Goal: Check status: Check status

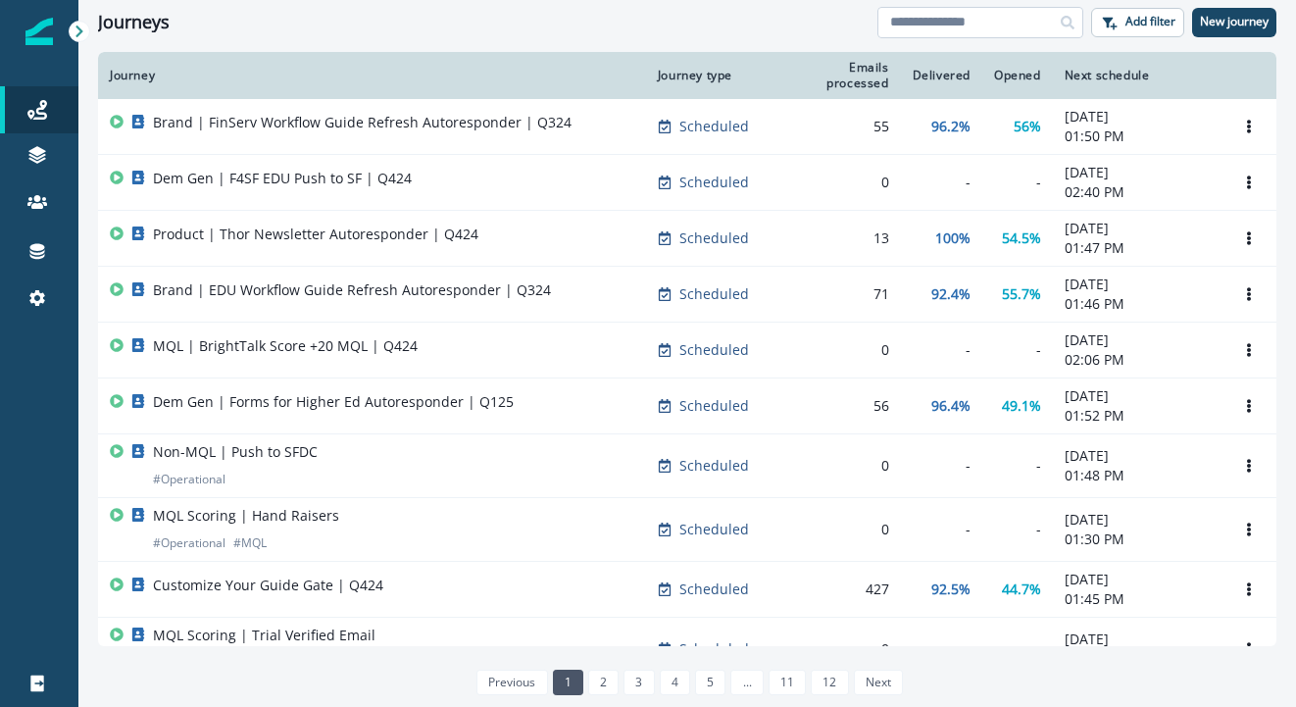
click at [963, 21] on input at bounding box center [981, 22] width 206 height 31
type input "**********"
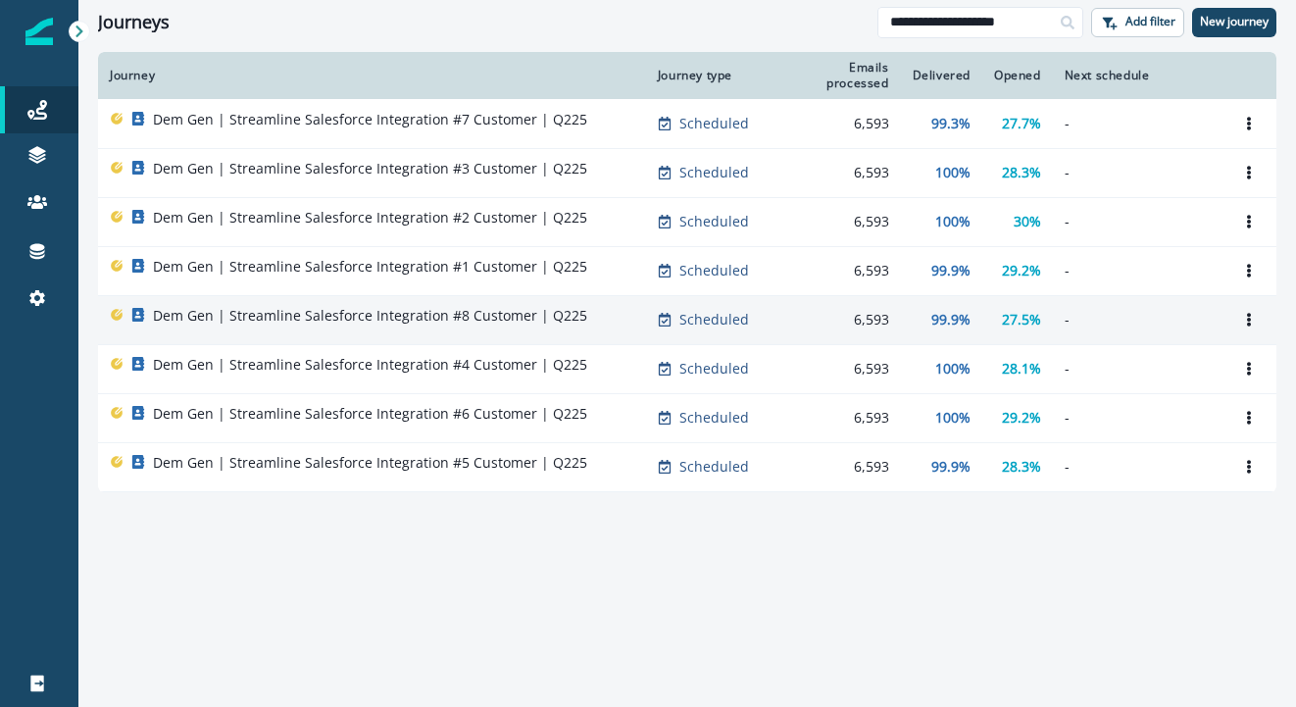
click at [431, 322] on p "Dem Gen | Streamline Salesforce Integration #8 Customer | Q225" at bounding box center [370, 316] width 434 height 20
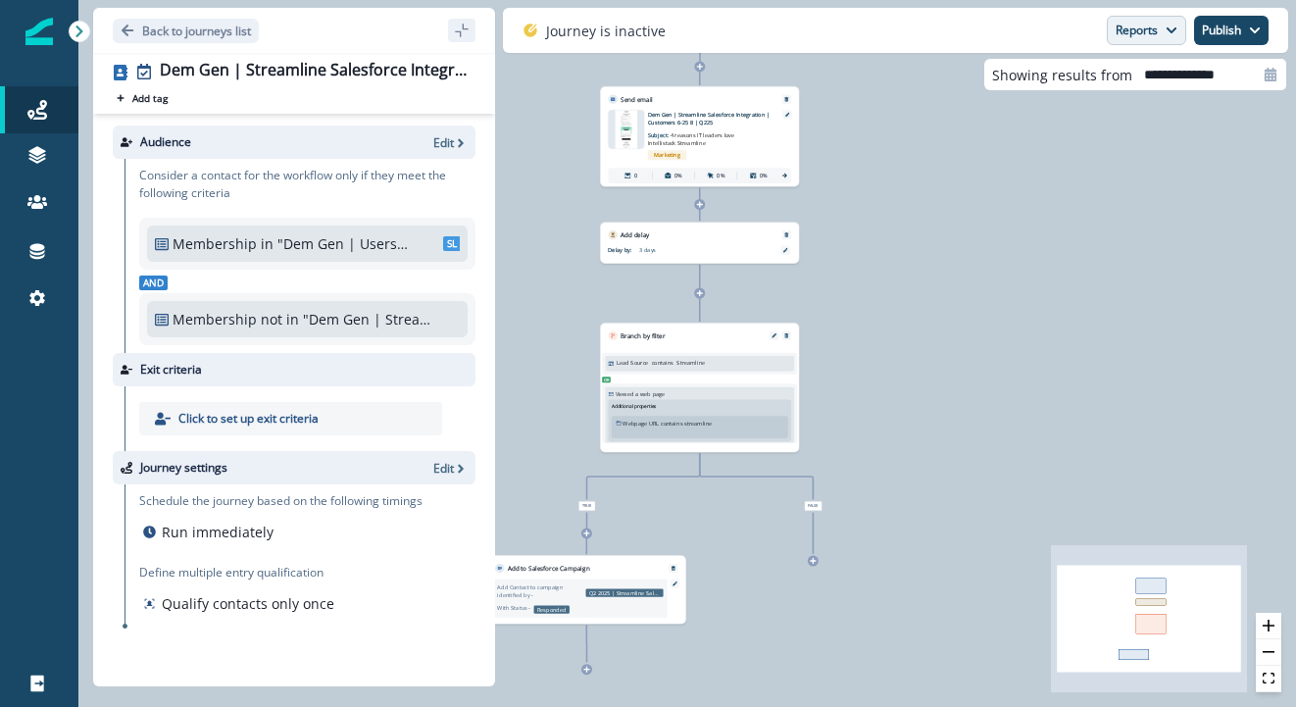
click at [1145, 31] on button "Reports" at bounding box center [1146, 30] width 79 height 29
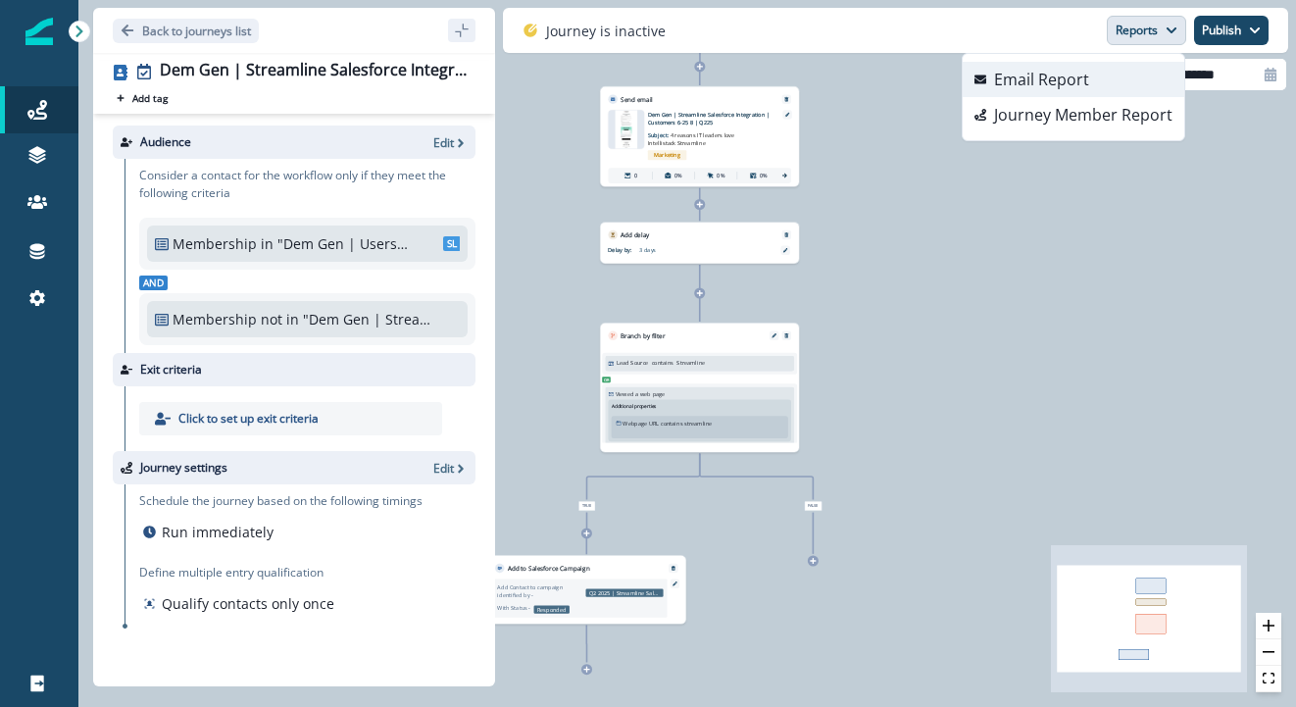
click at [1083, 77] on p "Email Report" at bounding box center [1041, 80] width 95 height 24
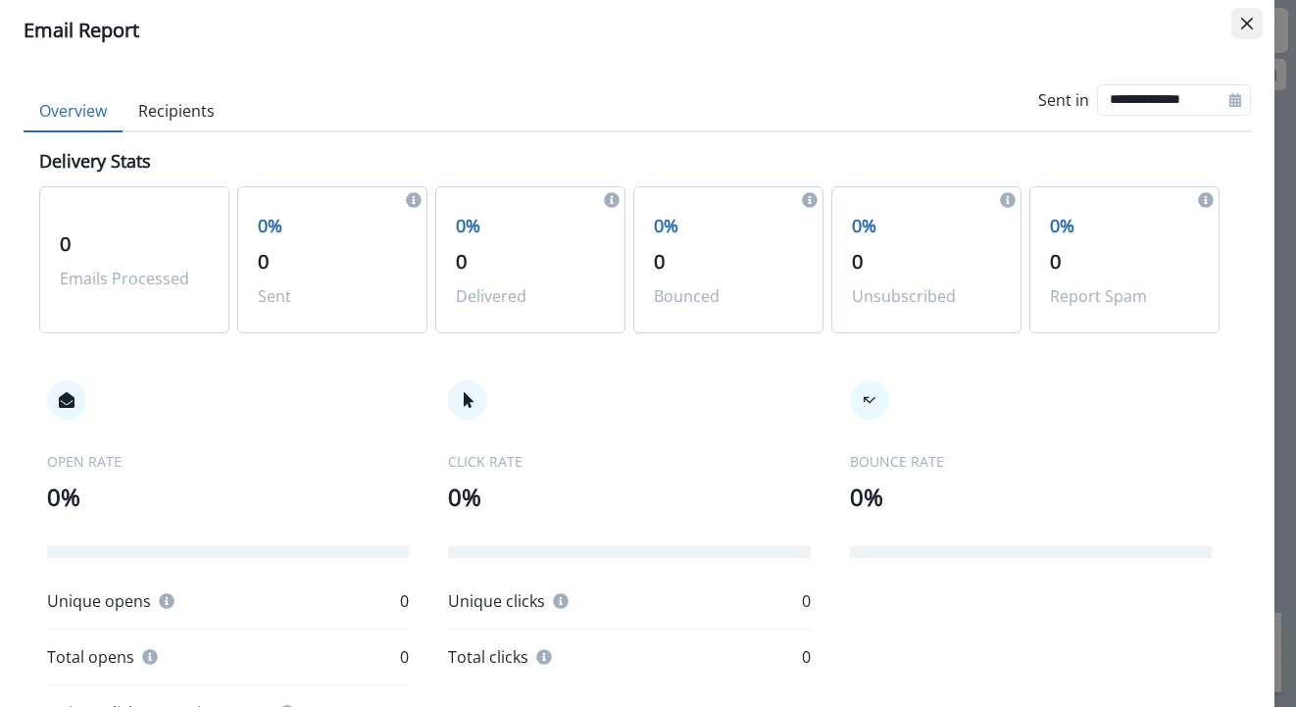
click at [1242, 18] on icon "Close" at bounding box center [1247, 24] width 12 height 12
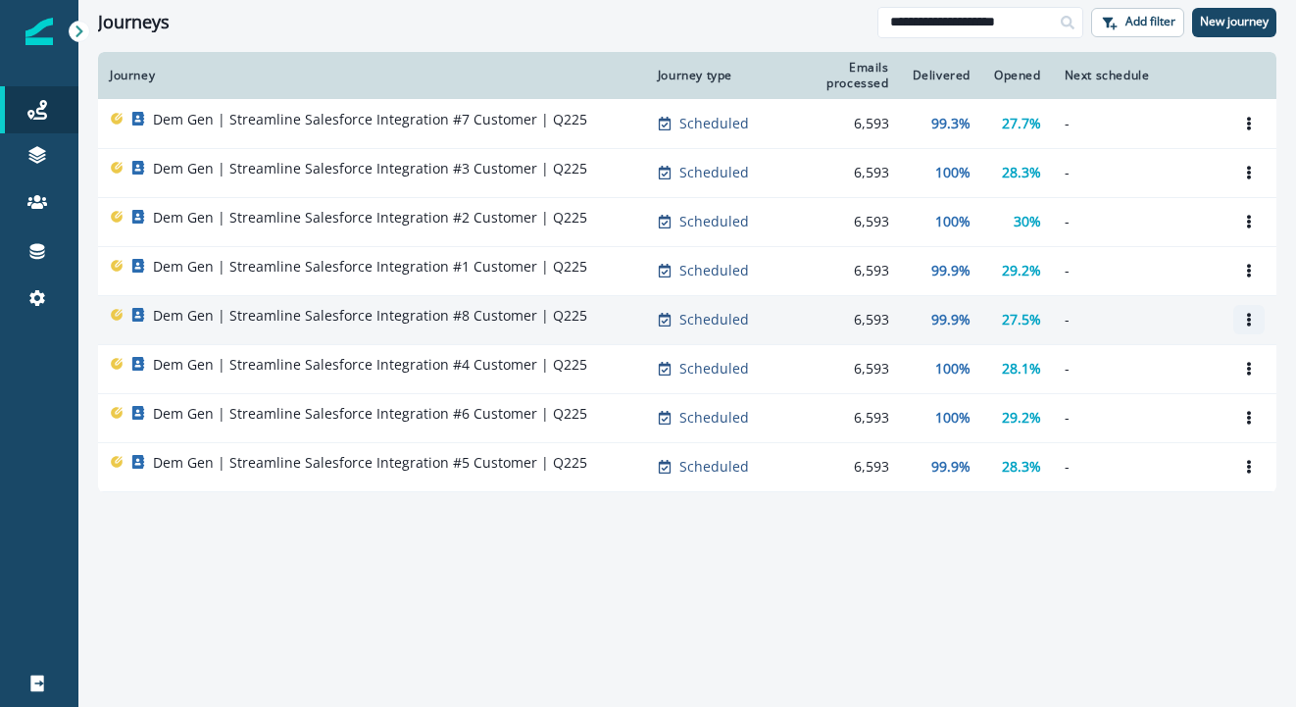
click at [1250, 313] on icon "Options" at bounding box center [1249, 320] width 14 height 14
click at [1245, 318] on icon "Options" at bounding box center [1249, 320] width 14 height 14
click at [432, 315] on p "Dem Gen | Streamline Salesforce Integration #8 Customer | Q225" at bounding box center [370, 316] width 434 height 20
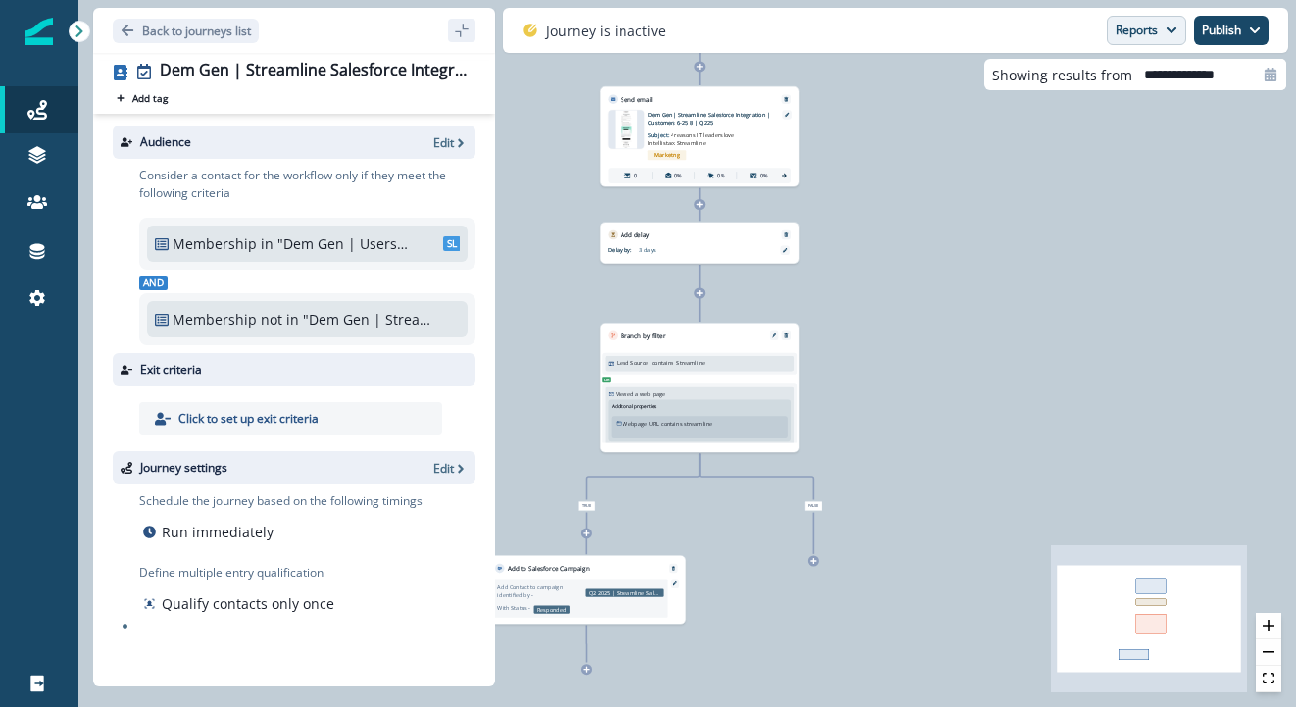
click at [1163, 20] on button "Reports" at bounding box center [1146, 30] width 79 height 29
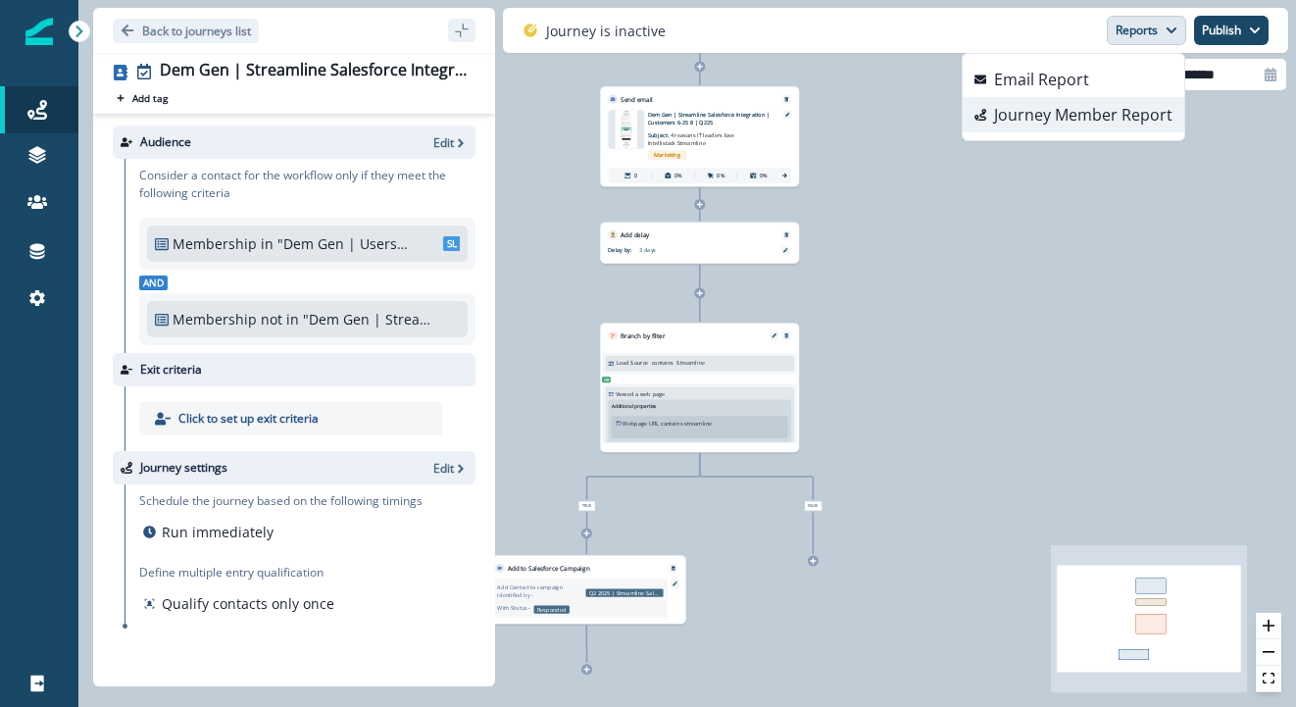
click at [1109, 112] on p "Journey Member Report" at bounding box center [1083, 115] width 178 height 24
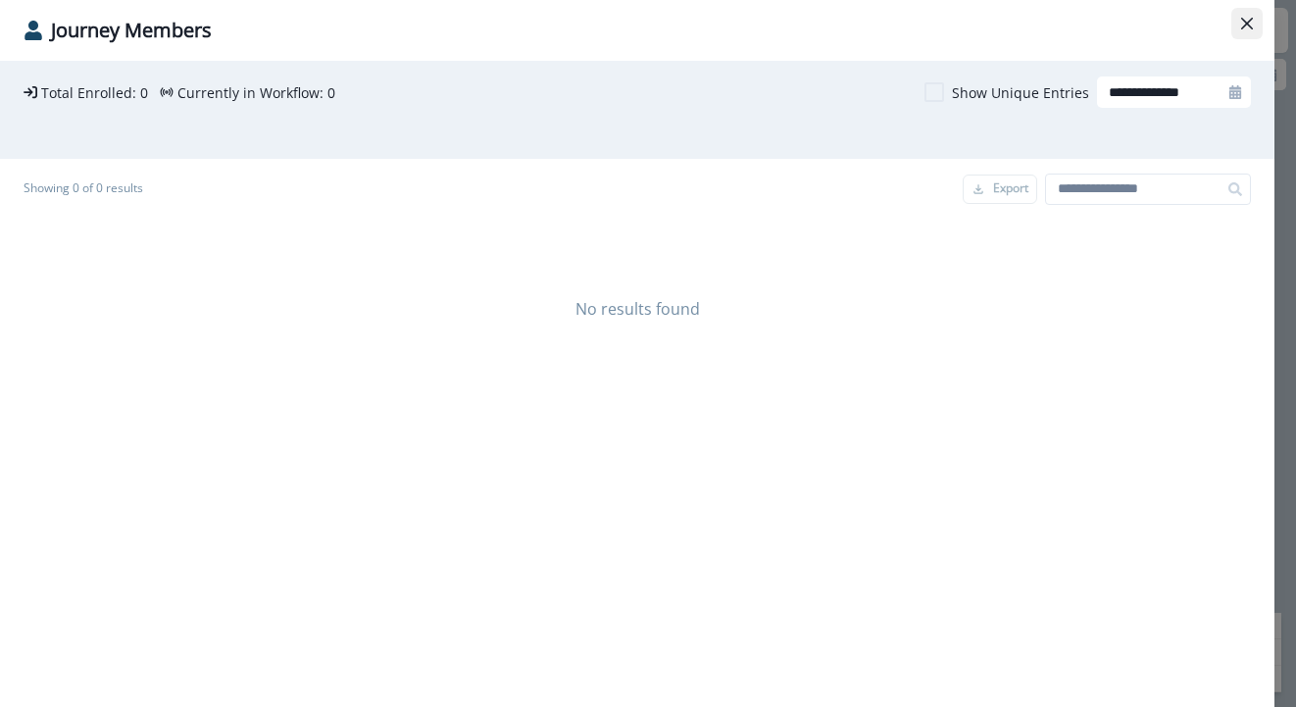
click at [1244, 20] on icon "Close" at bounding box center [1247, 24] width 12 height 12
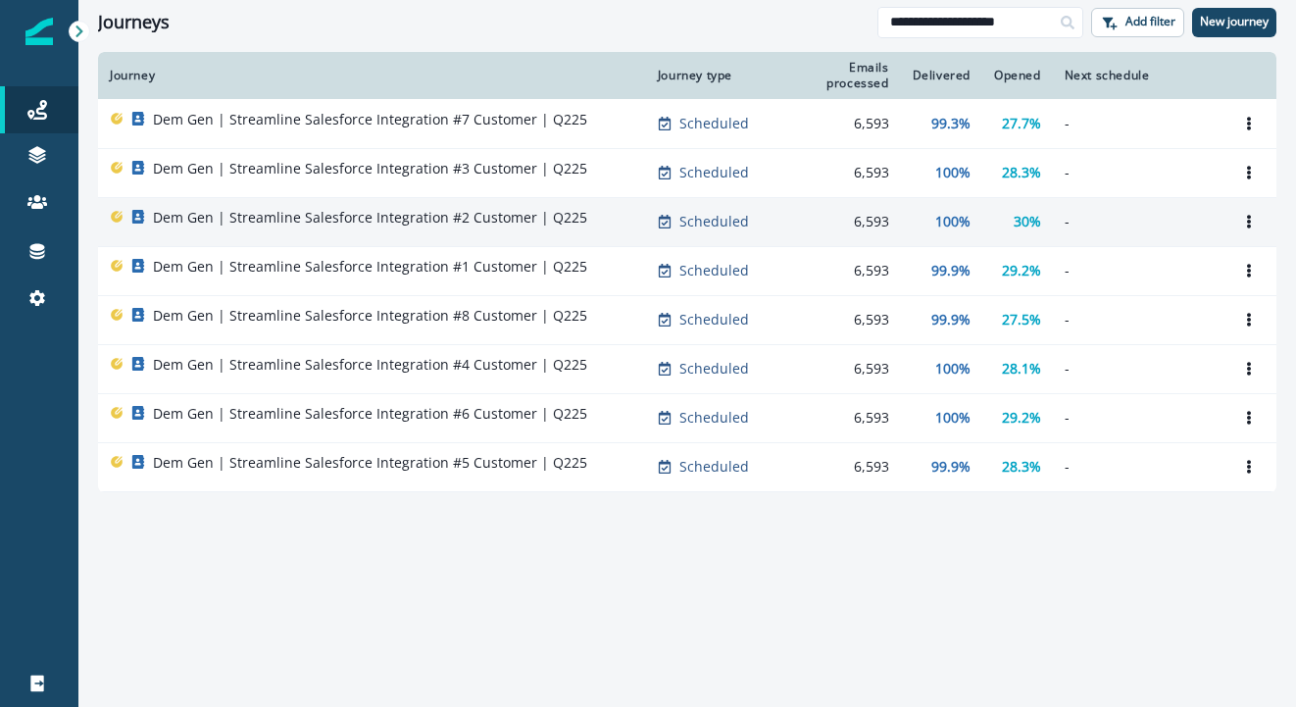
click at [538, 215] on p "Dem Gen | Streamline Salesforce Integration #2 Customer | Q225" at bounding box center [370, 218] width 434 height 20
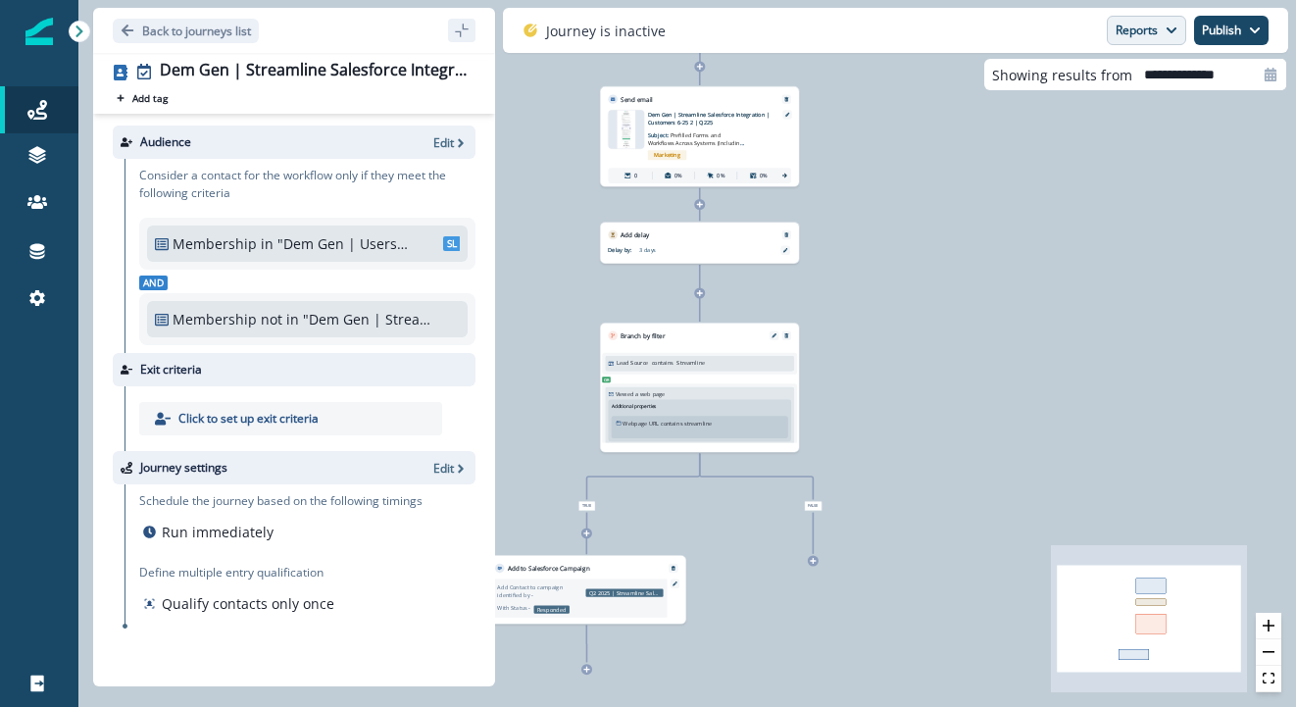
click at [1156, 28] on button "Reports" at bounding box center [1146, 30] width 79 height 29
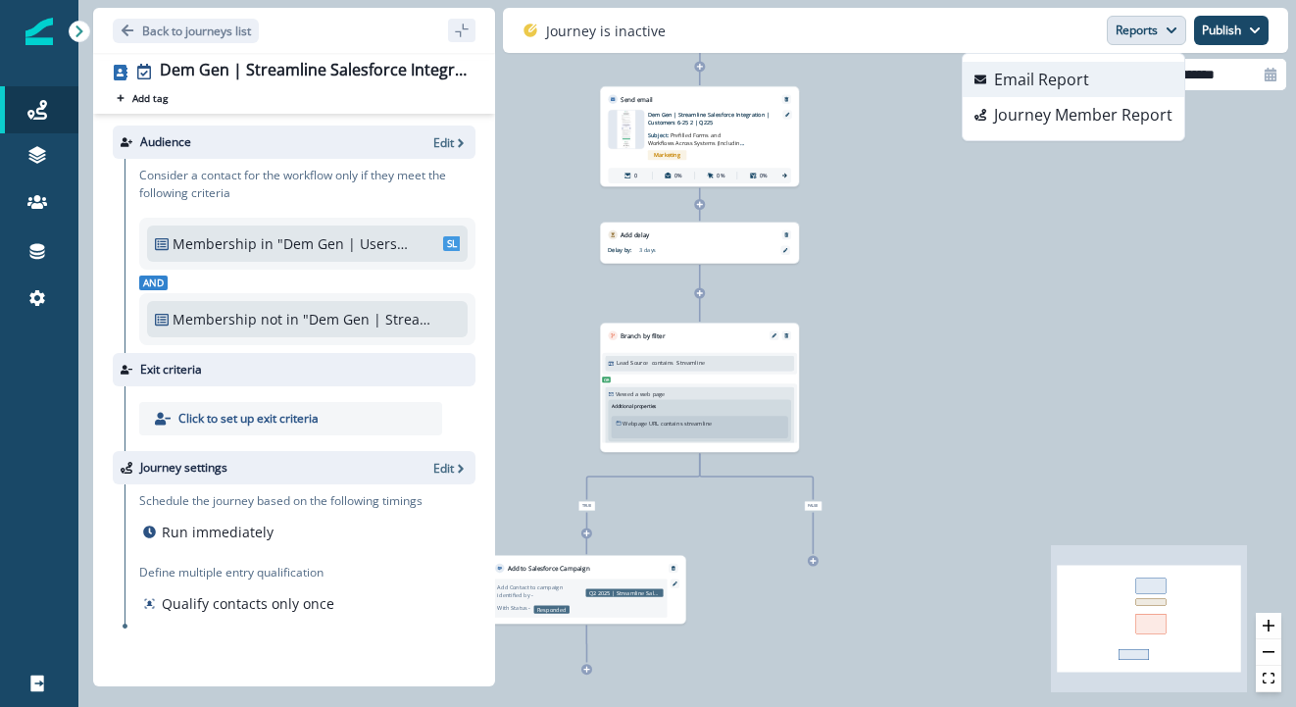
click at [1129, 67] on button "Email Report" at bounding box center [1074, 79] width 222 height 35
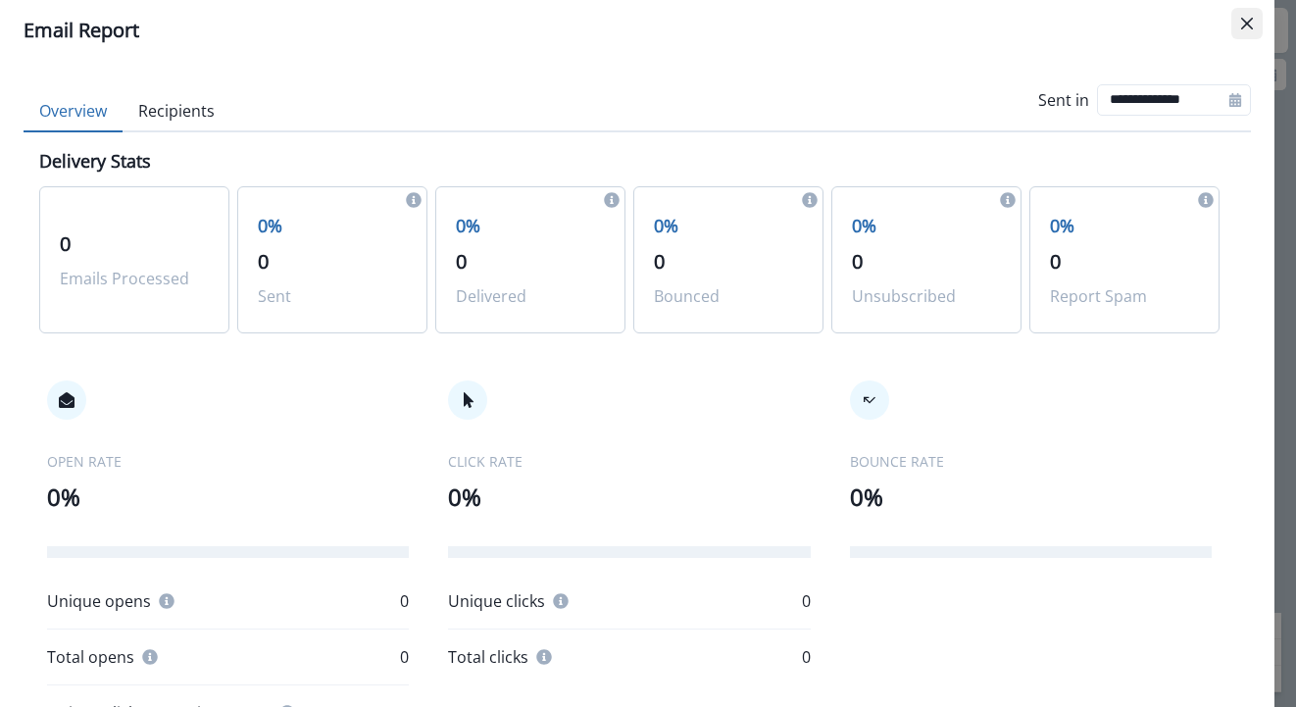
click at [1241, 28] on icon "Close" at bounding box center [1247, 24] width 12 height 12
